Goal: Task Accomplishment & Management: Use online tool/utility

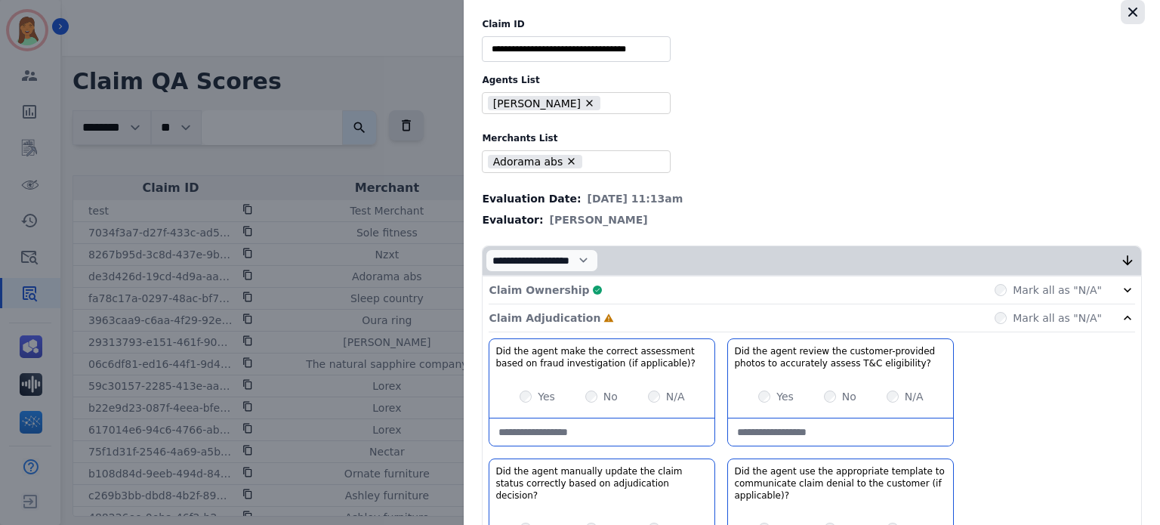
click at [1130, 8] on button "button" at bounding box center [1133, 12] width 24 height 24
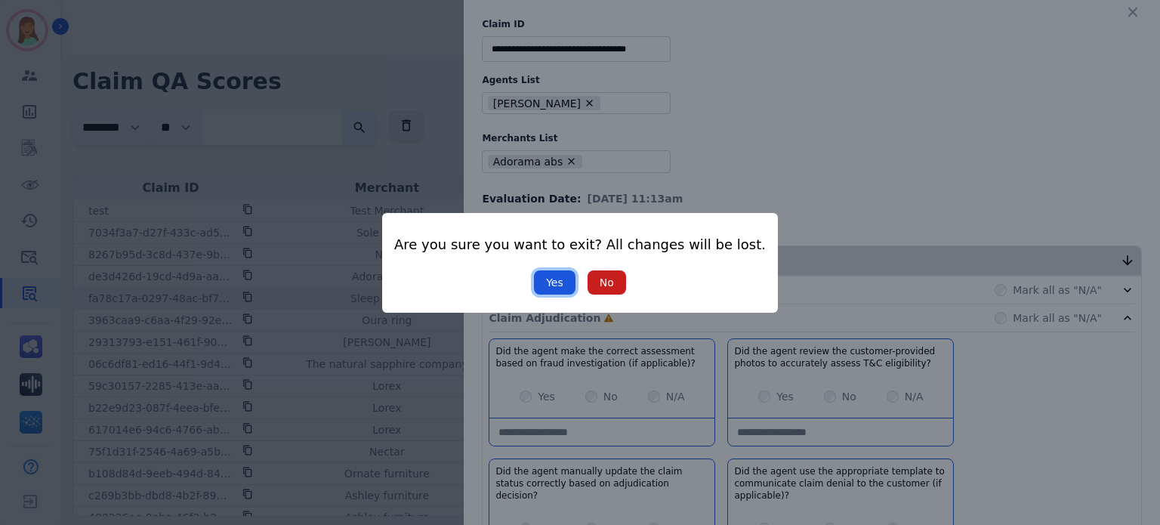
click at [557, 281] on button "Yes" at bounding box center [555, 282] width 42 height 24
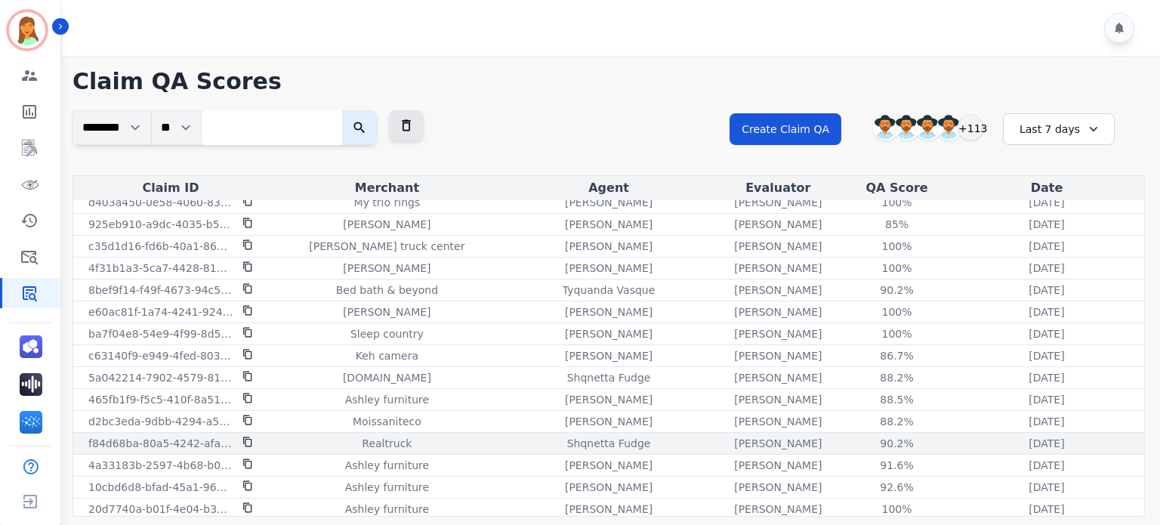
scroll to position [553, 0]
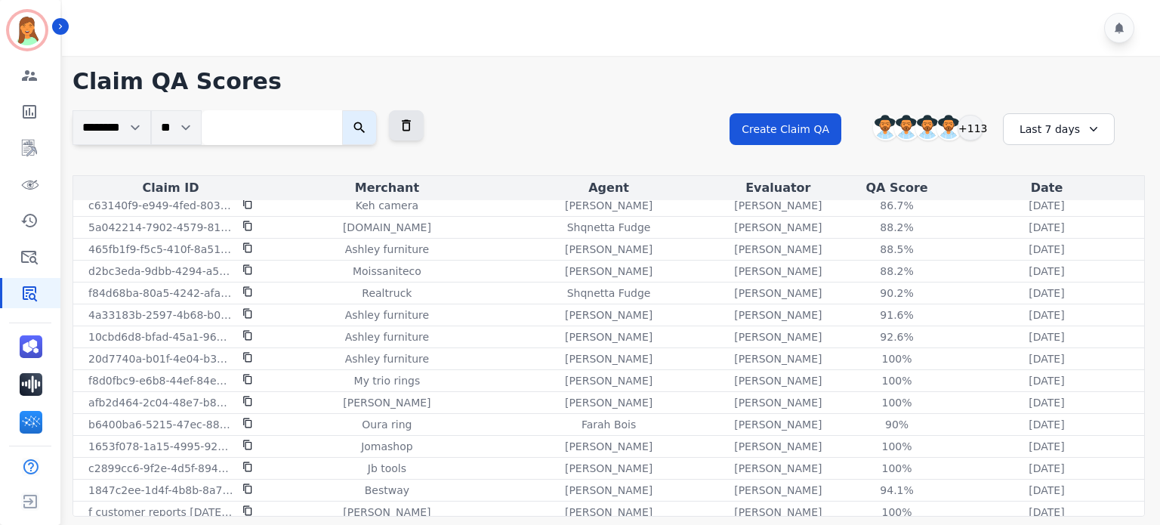
click at [1048, 130] on div "Last 7 days" at bounding box center [1059, 129] width 112 height 32
click at [1047, 173] on li "Custom" at bounding box center [1069, 166] width 76 height 15
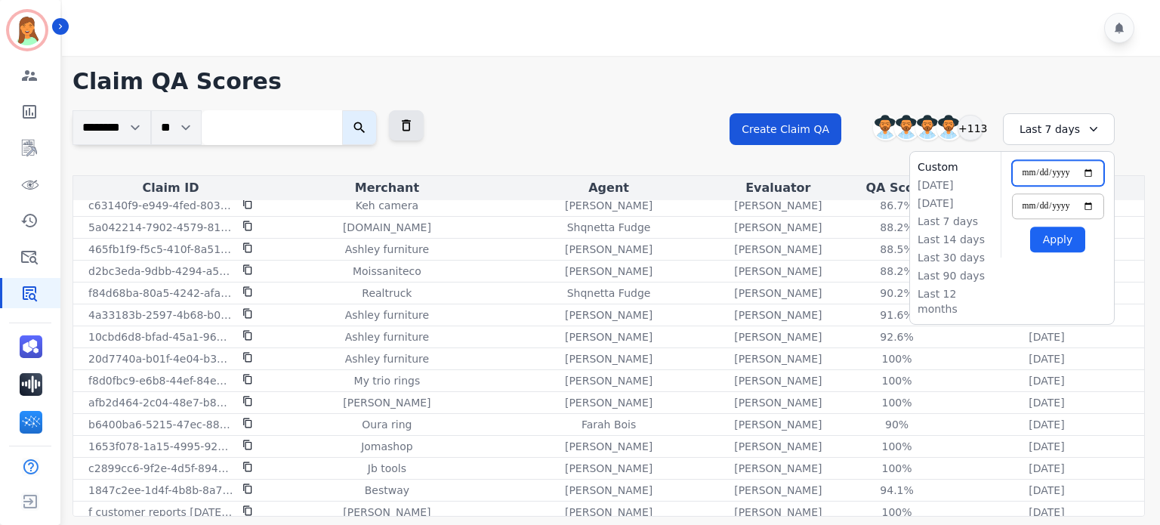
click at [1091, 171] on input "**********" at bounding box center [1058, 173] width 92 height 26
type input "**********"
click at [1050, 238] on button "Apply" at bounding box center [1057, 240] width 55 height 26
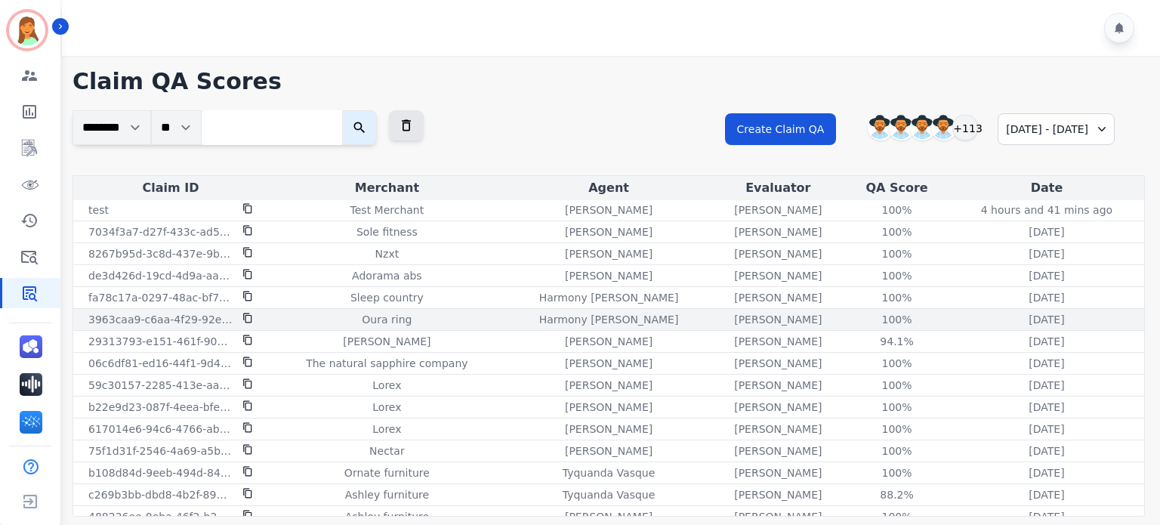
scroll to position [0, 0]
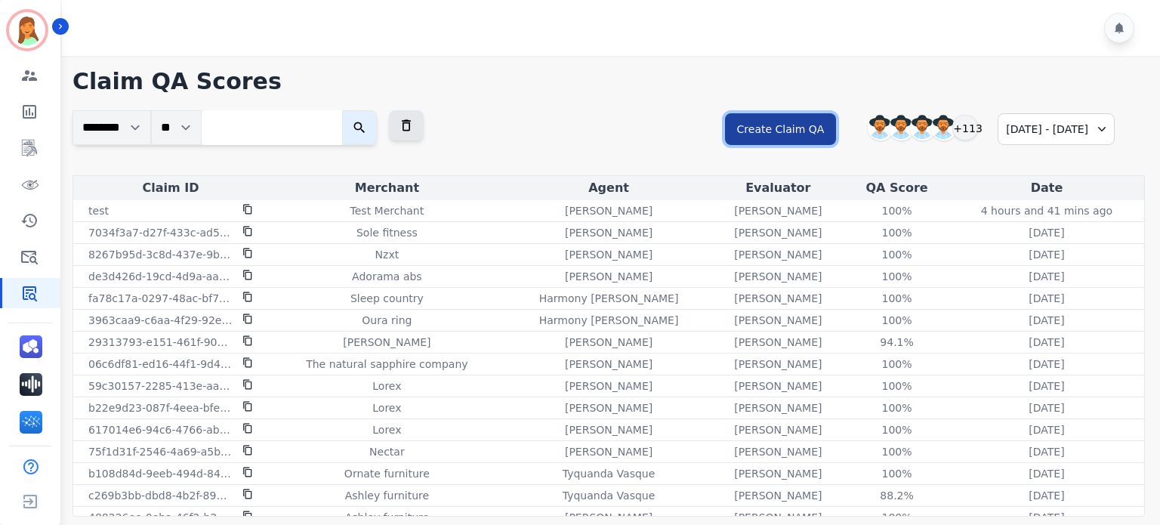
click at [755, 134] on button "Create Claim QA" at bounding box center [781, 129] width 112 height 32
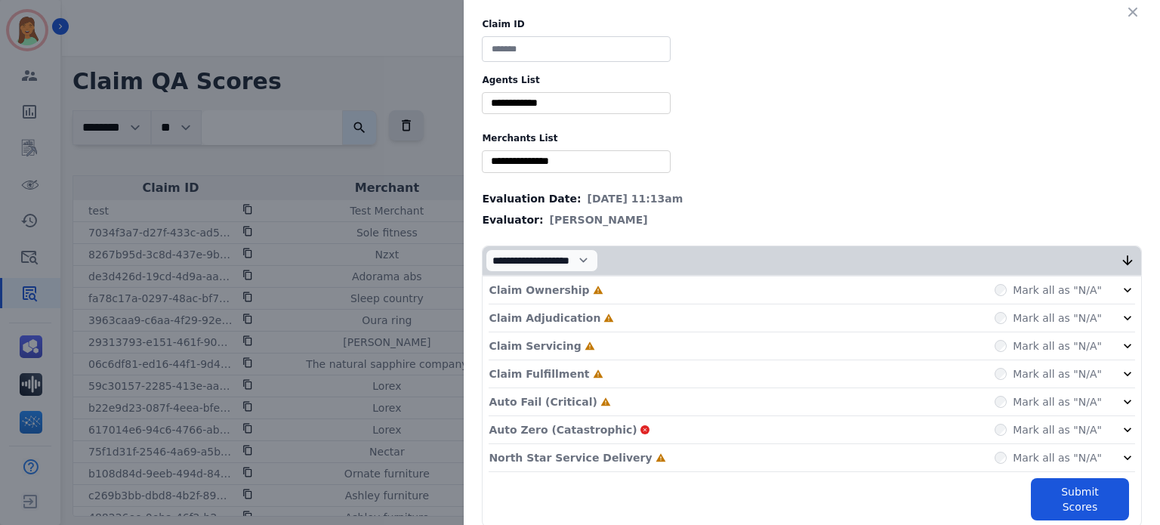
click at [637, 465] on div "North Star Service Delivery Incomplete Mark all as "N/A"" at bounding box center [812, 458] width 647 height 28
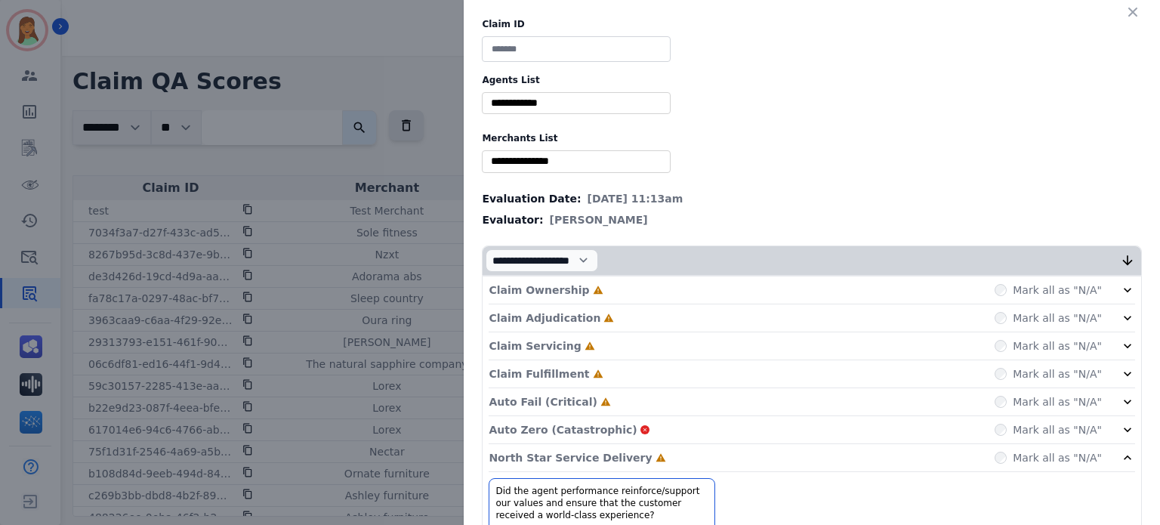
click at [595, 397] on div "Auto Fail (Critical) Incomplete Mark all as "N/A"" at bounding box center [812, 402] width 647 height 28
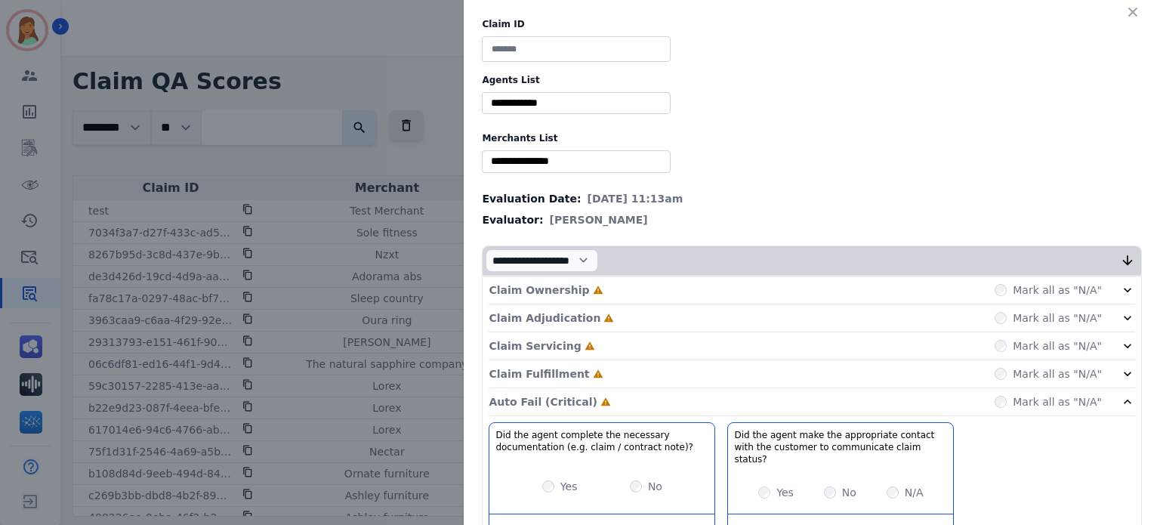
click at [592, 376] on div "Claim Fulfillment Incomplete Mark all as "N/A"" at bounding box center [812, 374] width 647 height 28
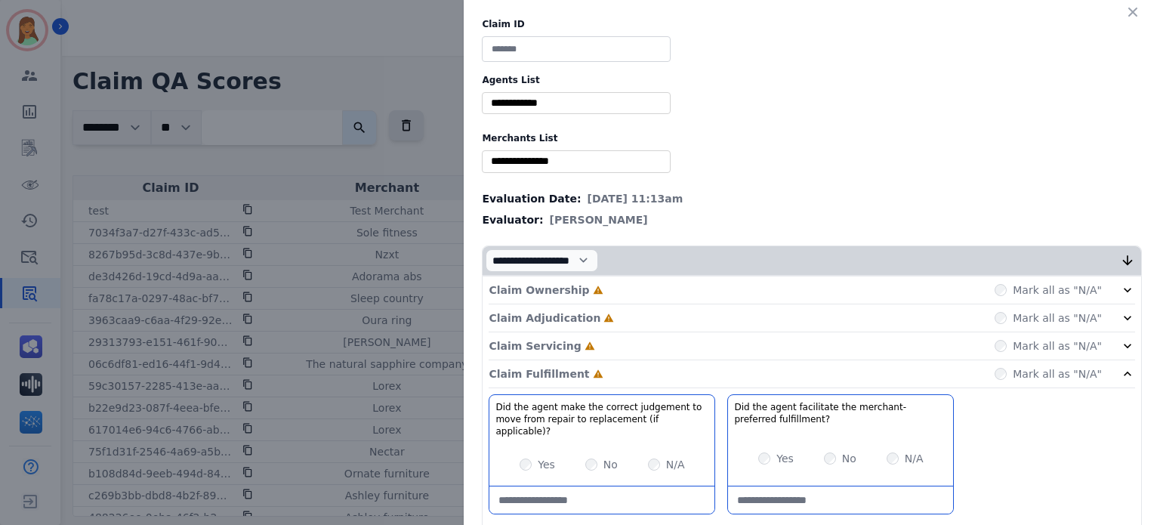
click at [596, 353] on div "Claim Servicing Incomplete Mark all as "N/A"" at bounding box center [812, 346] width 647 height 28
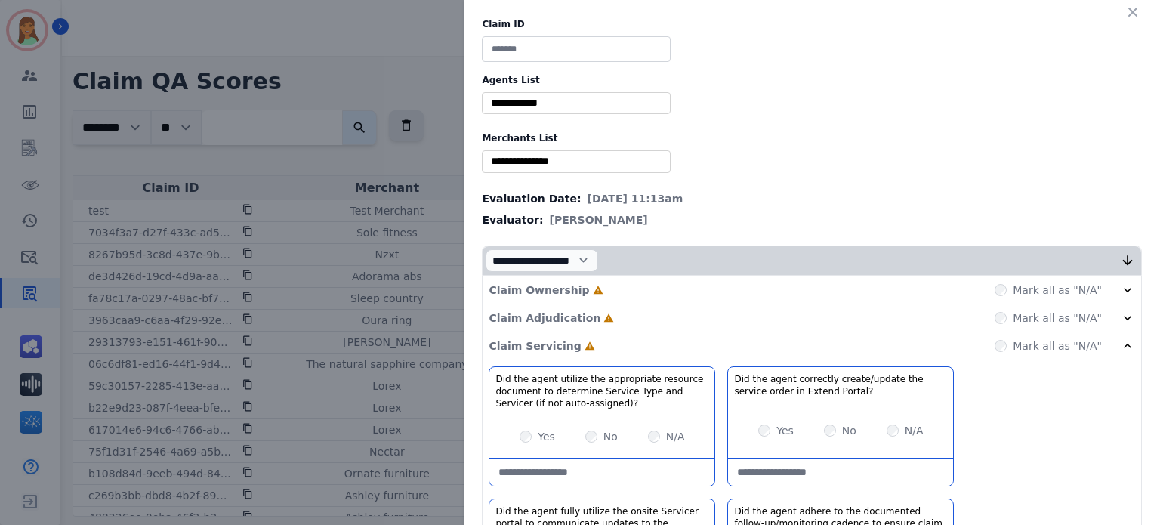
click at [604, 319] on div "Claim Adjudication Incomplete Mark all as "N/A"" at bounding box center [812, 318] width 647 height 28
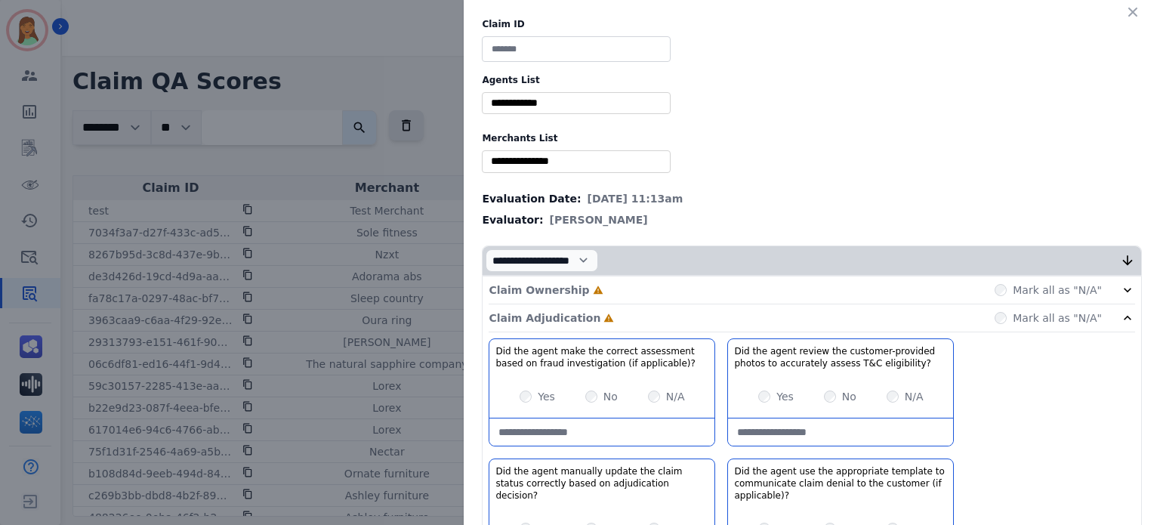
click at [619, 289] on div "Claim Ownership Incomplete Mark all as "N/A"" at bounding box center [812, 290] width 647 height 28
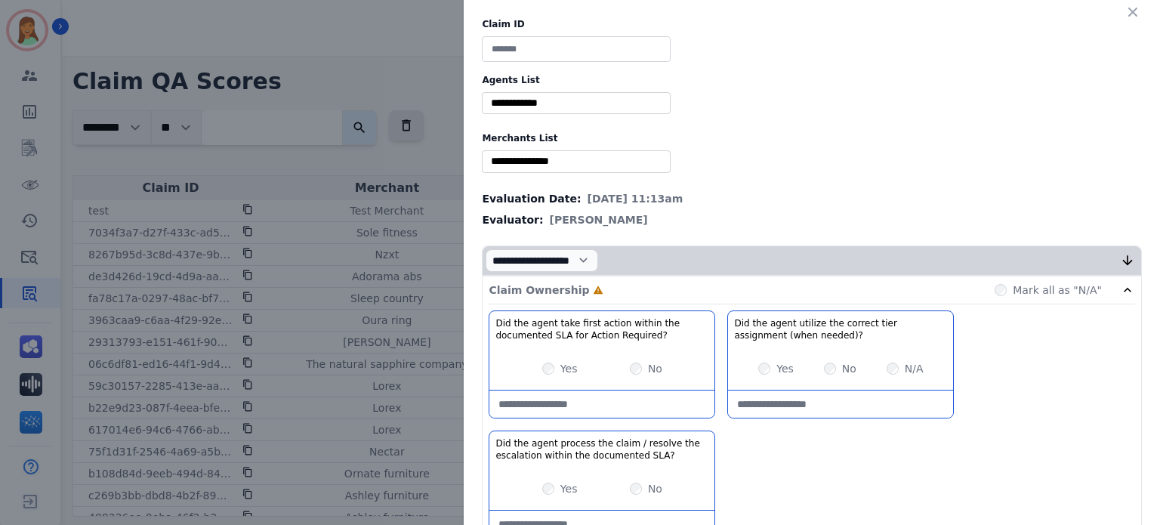
scroll to position [100, 0]
